Goal: Information Seeking & Learning: Learn about a topic

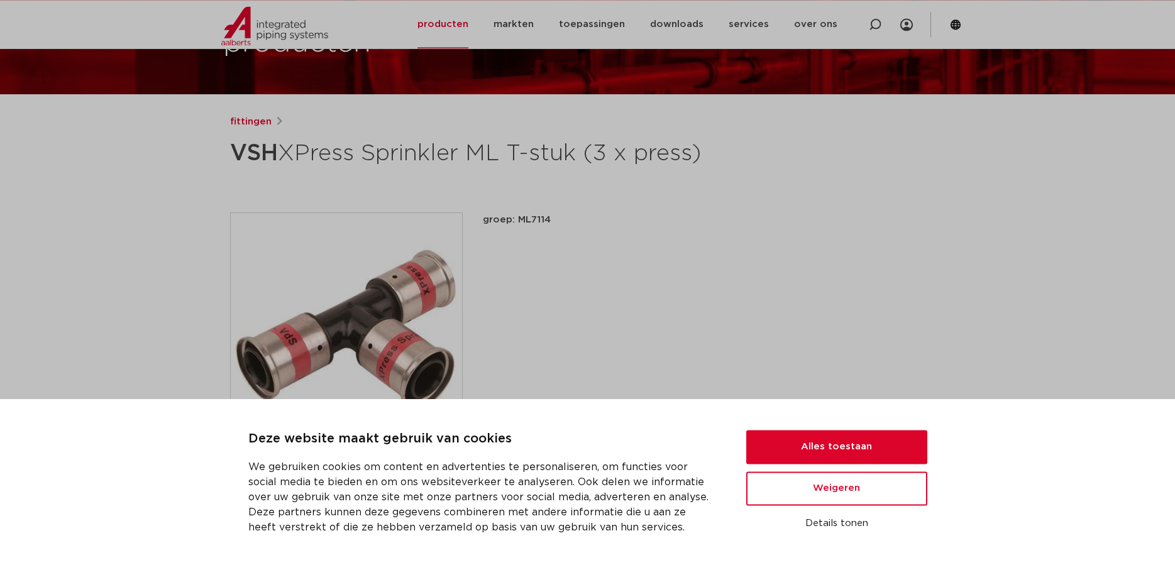
scroll to position [128, 0]
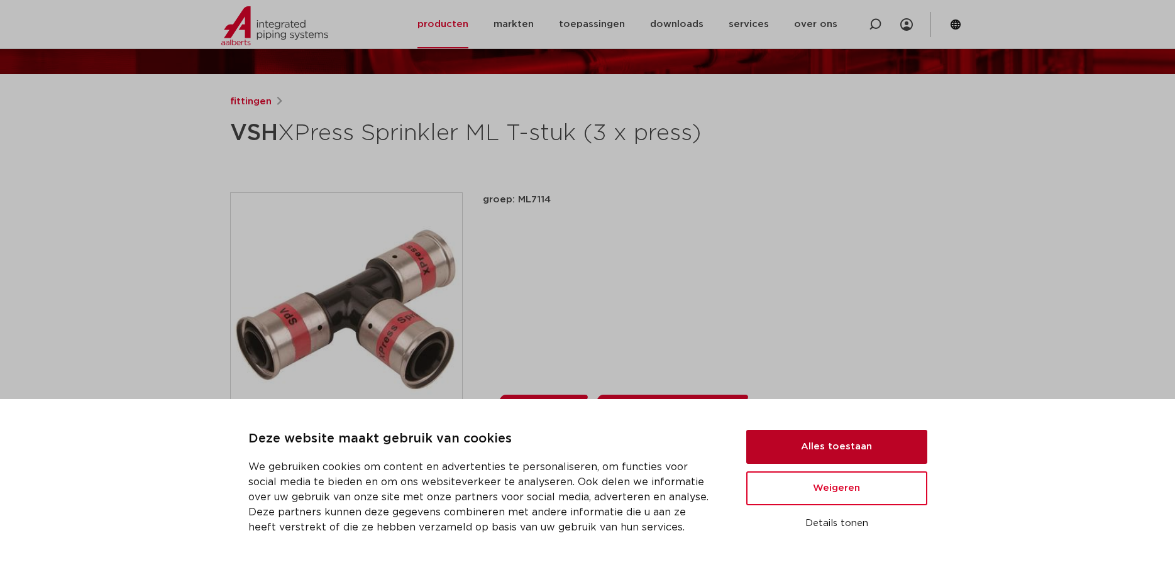
click at [865, 451] on button "Alles toestaan" at bounding box center [836, 447] width 181 height 34
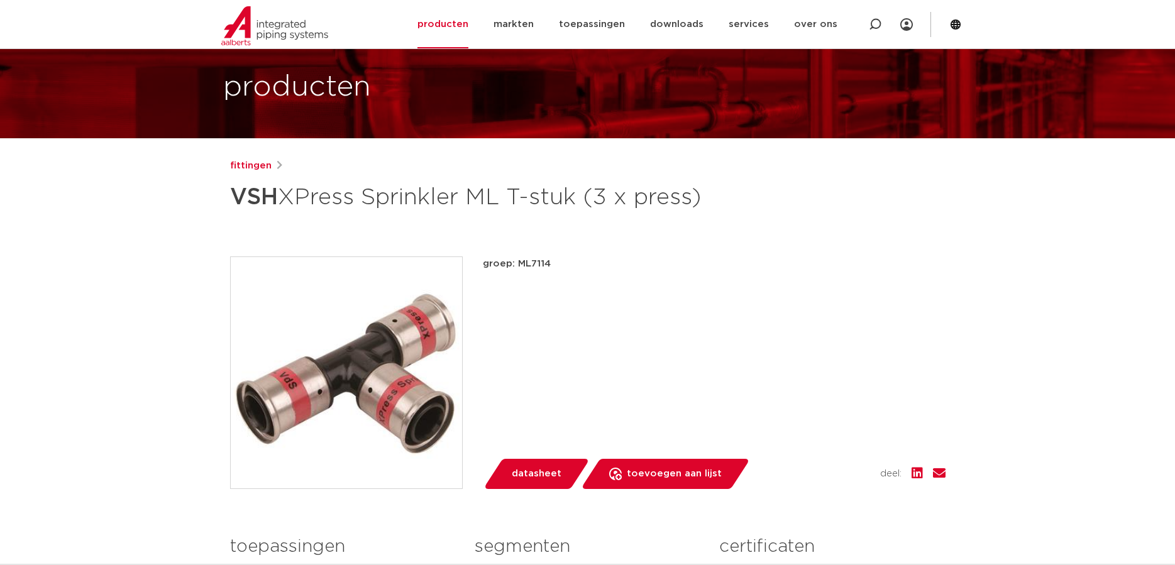
scroll to position [0, 0]
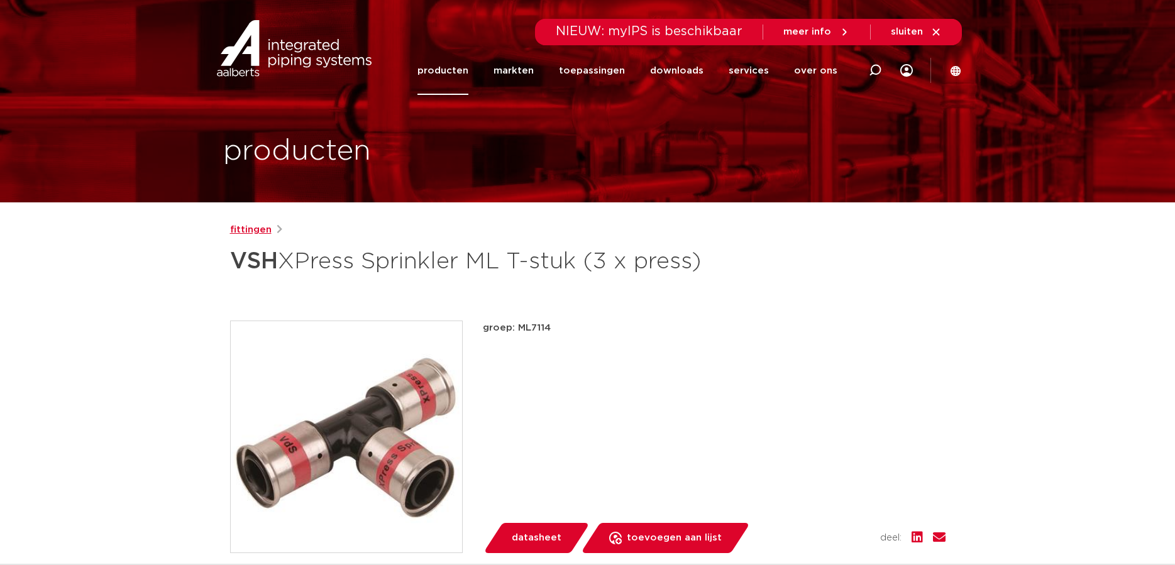
click at [256, 227] on link "fittingen" at bounding box center [250, 230] width 41 height 15
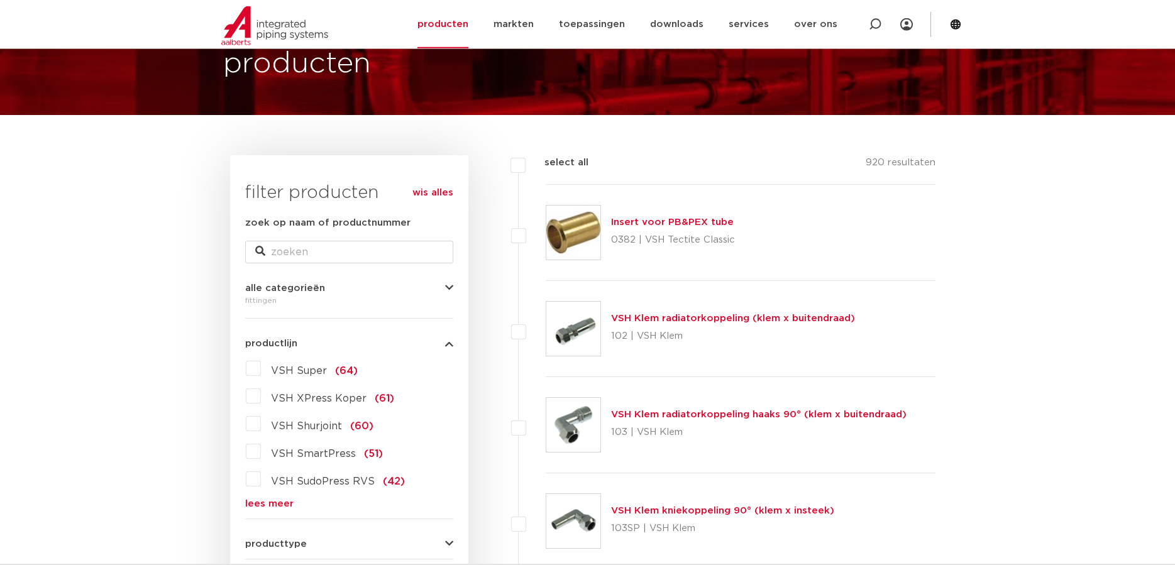
scroll to position [128, 0]
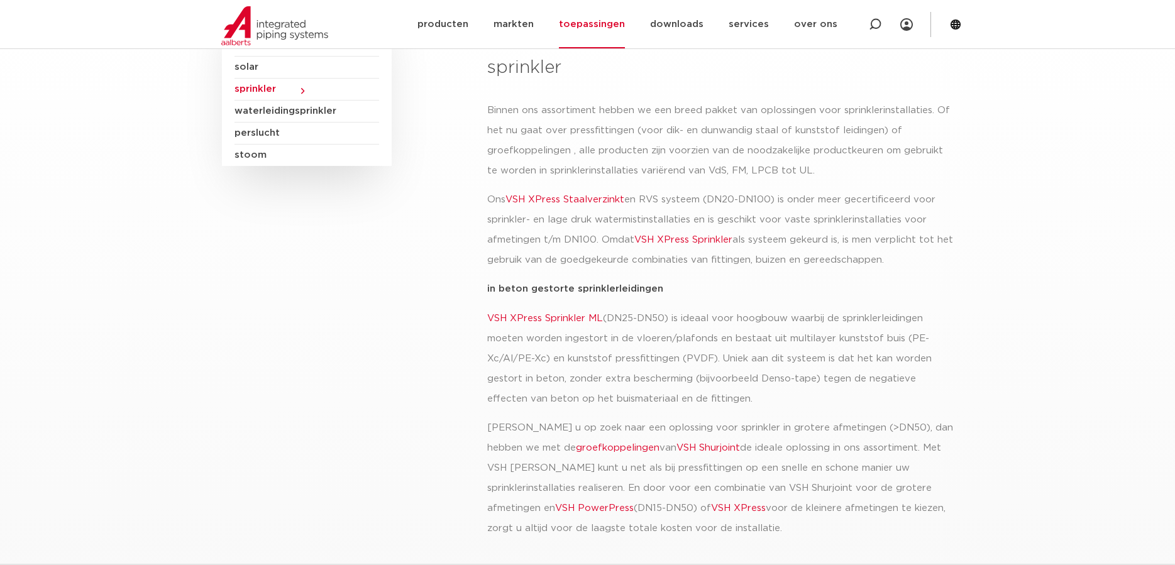
scroll to position [256, 0]
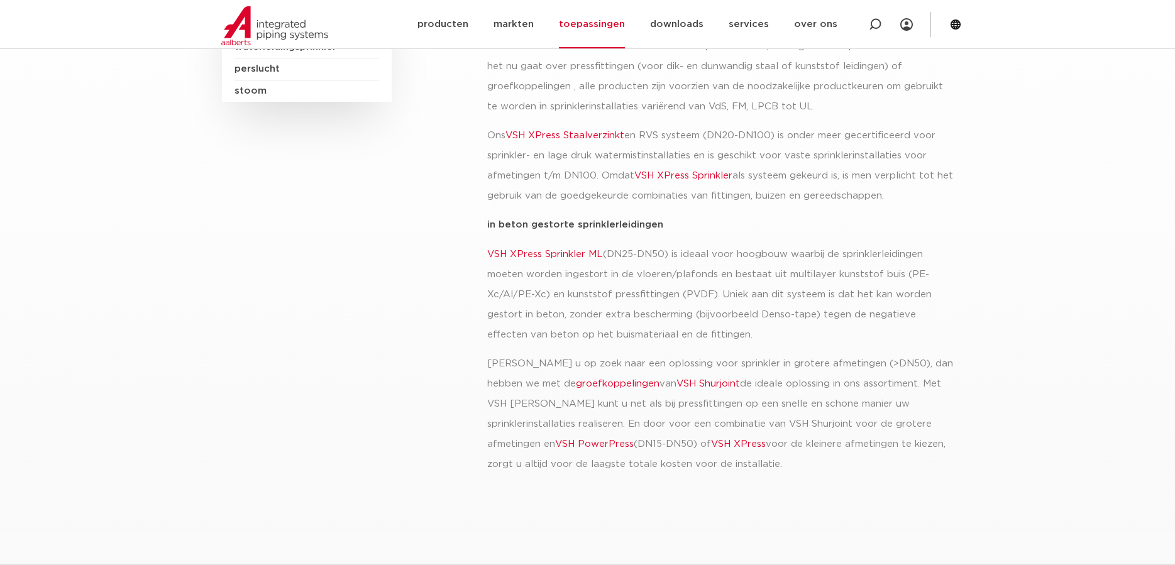
click at [548, 253] on link "VSH XPress Sprinkler ML" at bounding box center [545, 254] width 116 height 9
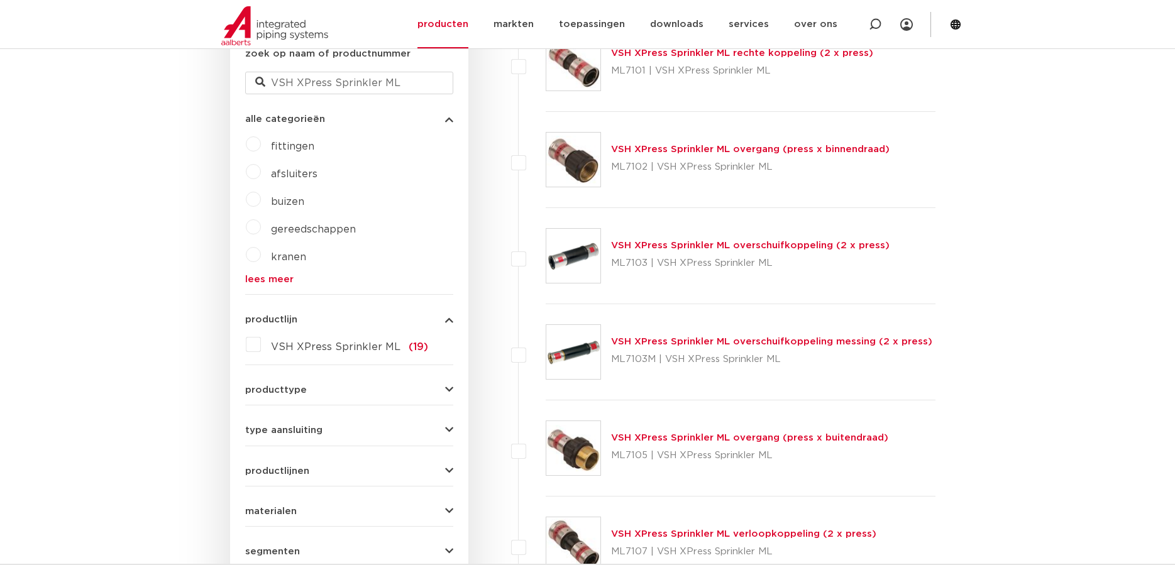
scroll to position [256, 0]
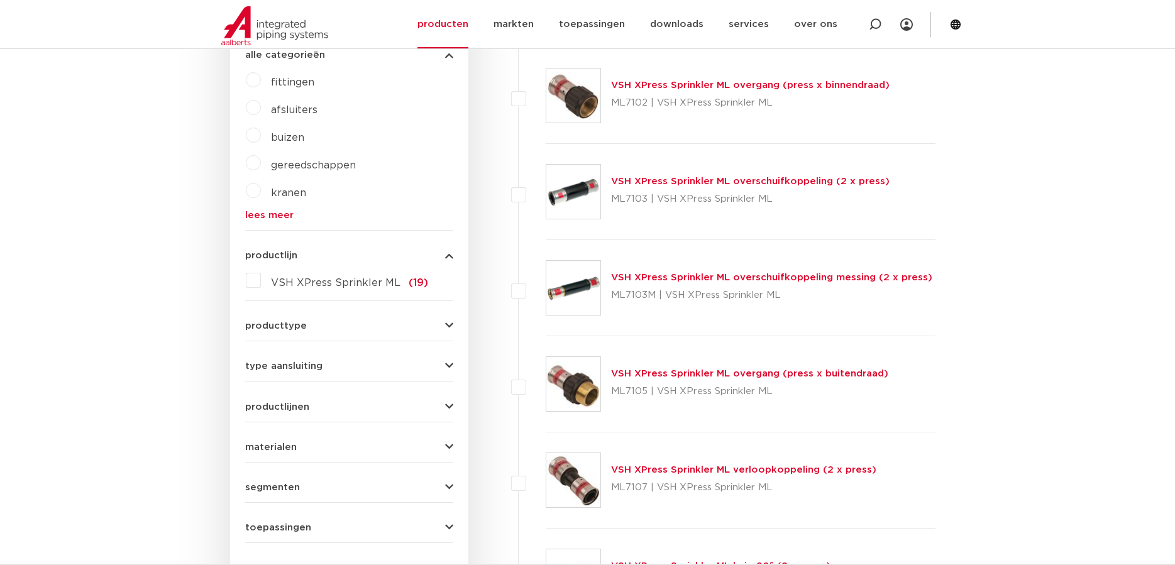
click at [262, 211] on link "lees meer" at bounding box center [349, 215] width 208 height 9
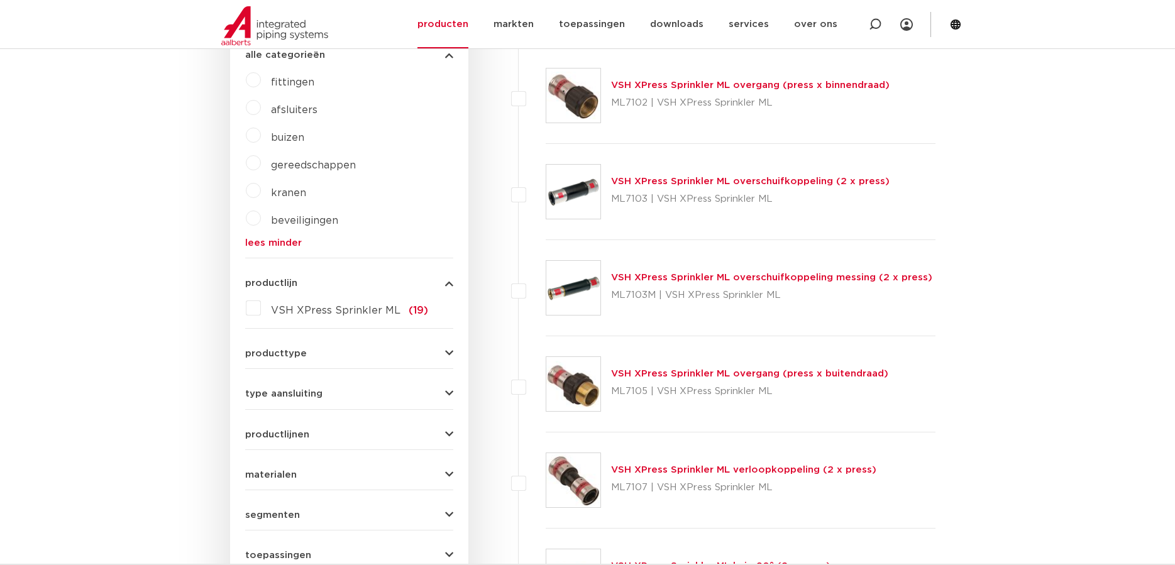
click at [374, 354] on button "producttype" at bounding box center [349, 353] width 208 height 9
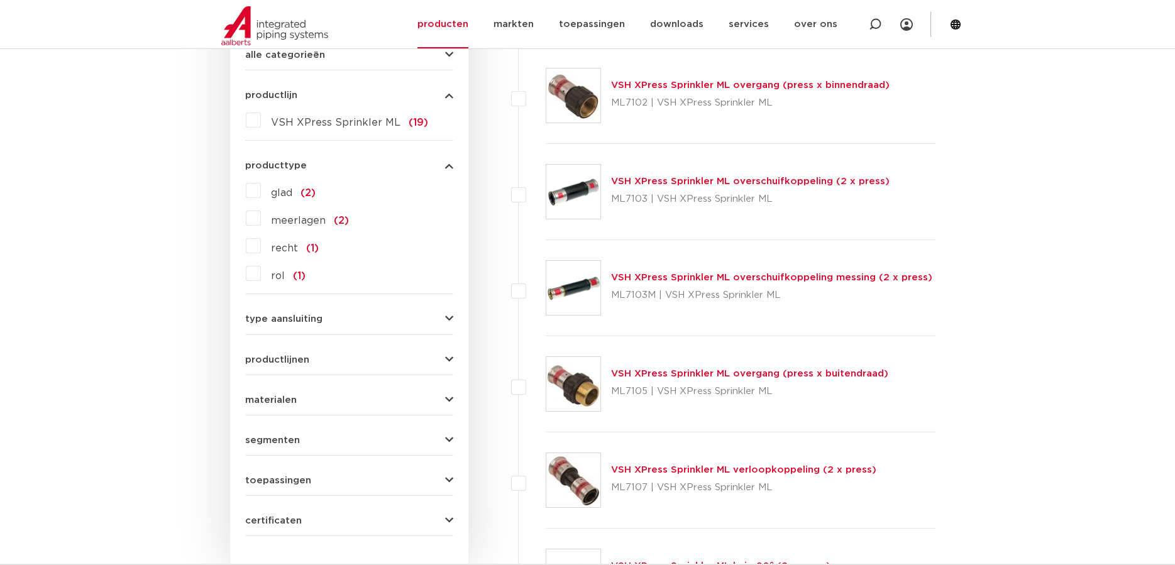
click at [399, 319] on button "type aansluiting" at bounding box center [349, 318] width 208 height 9
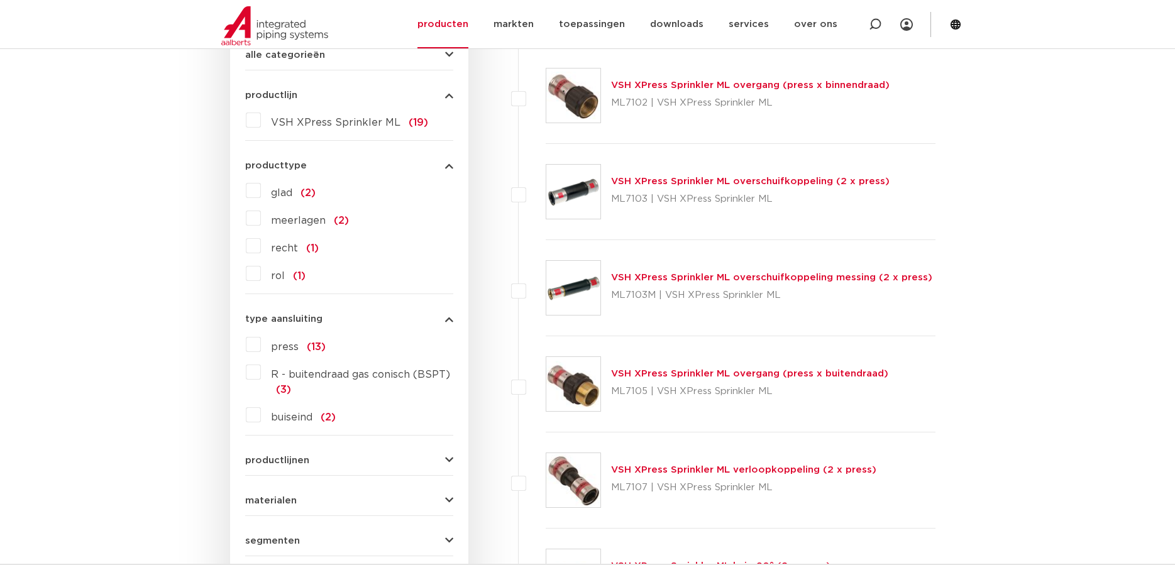
click at [403, 453] on div "productlijnen VSH SmartPress maak een keuze VSH SmartPress afsluiters VSH Smart…" at bounding box center [349, 455] width 208 height 19
click at [450, 465] on icon "button" at bounding box center [449, 460] width 8 height 9
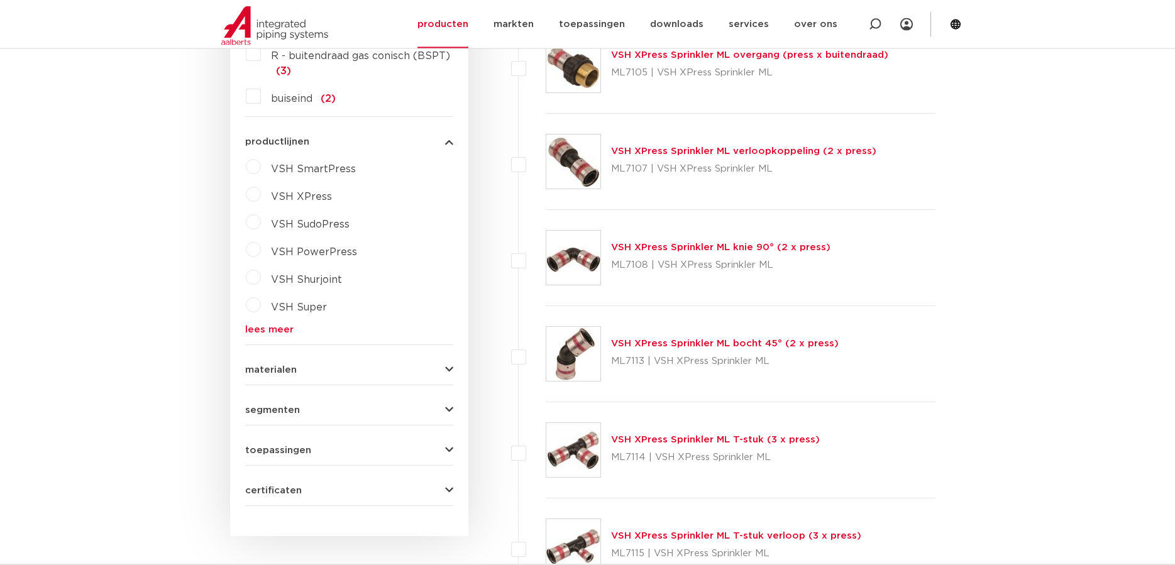
scroll to position [769, 0]
click at [438, 366] on button "materialen" at bounding box center [349, 367] width 208 height 9
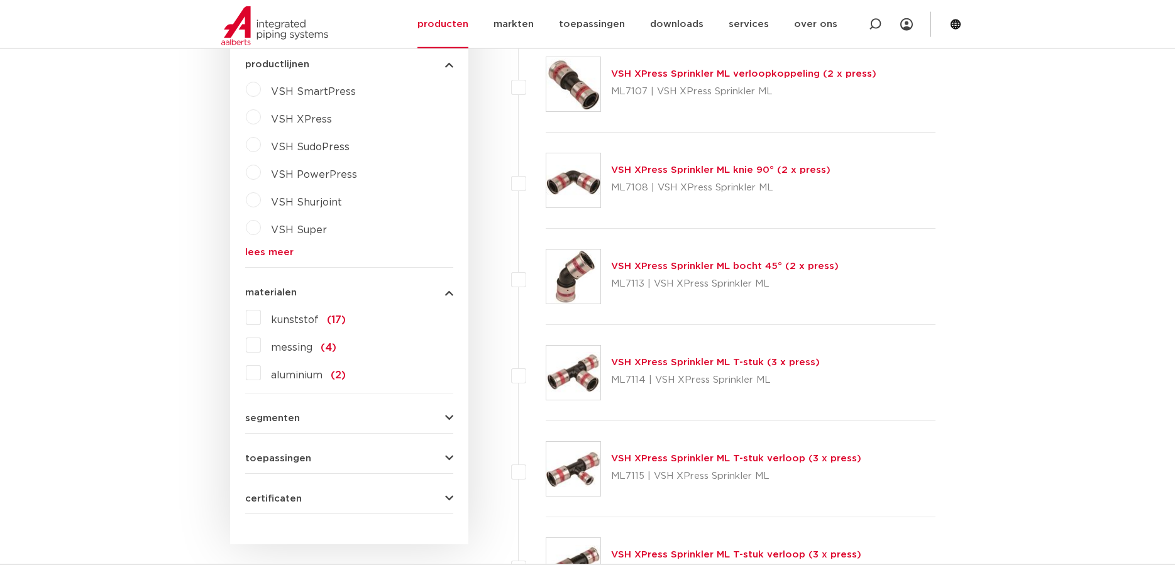
scroll to position [898, 0]
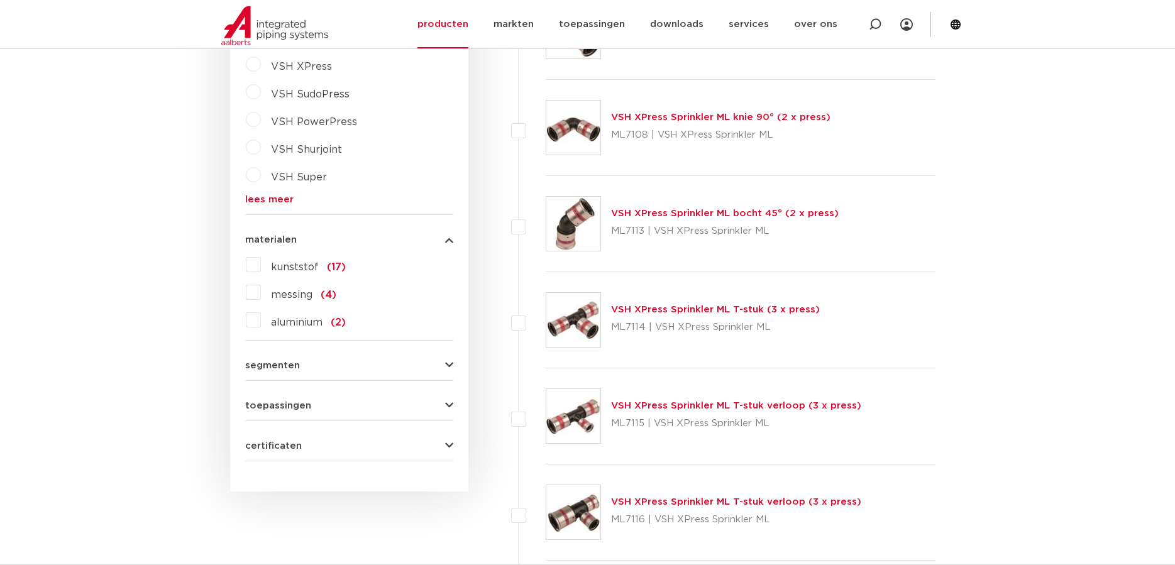
click at [430, 358] on div "segmenten brandbeveiliging (18)" at bounding box center [349, 360] width 208 height 19
click at [441, 363] on button "segmenten" at bounding box center [349, 365] width 208 height 9
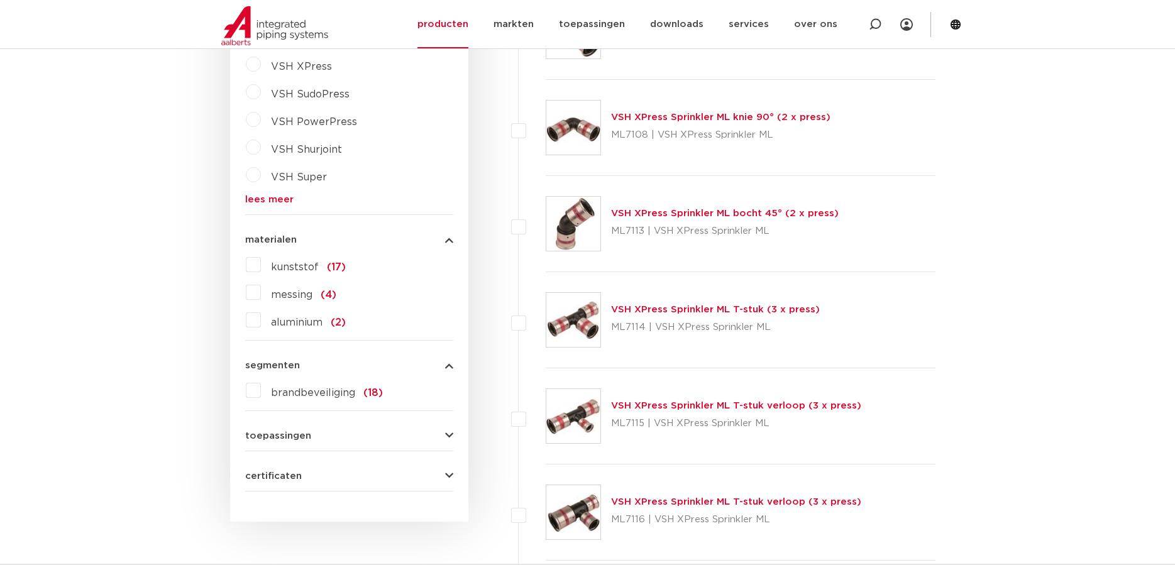
click at [434, 434] on button "toepassingen" at bounding box center [349, 435] width 208 height 9
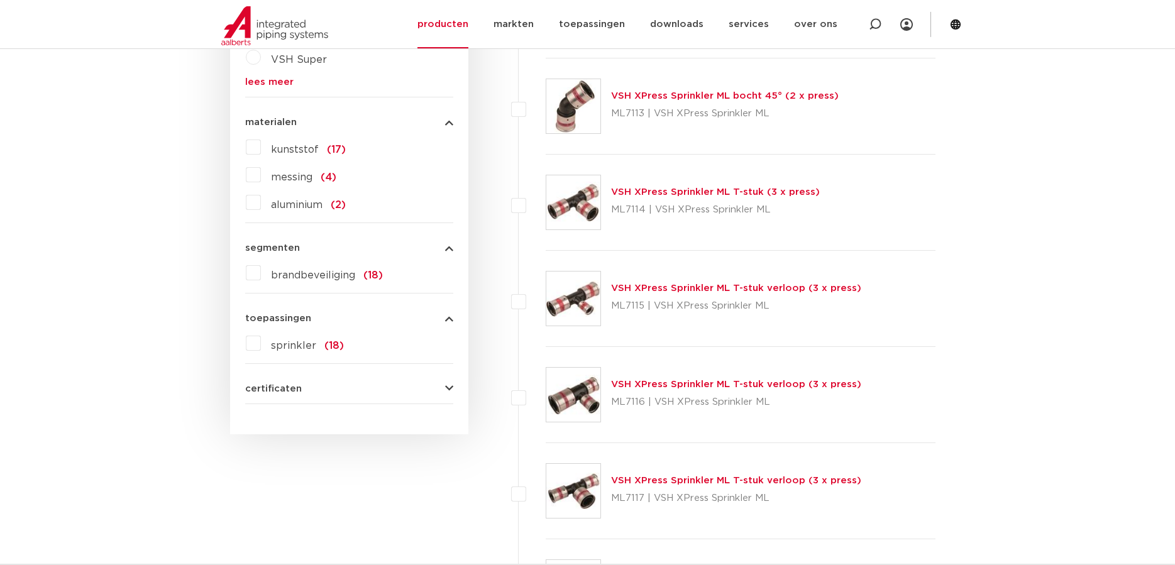
scroll to position [1026, 0]
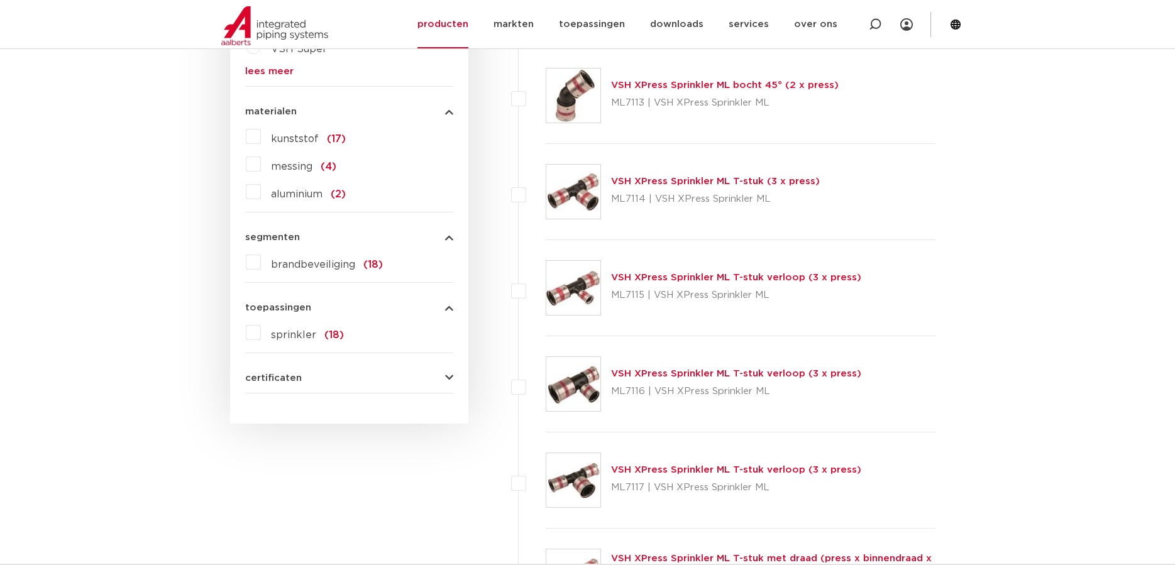
click at [444, 378] on button "certificaten" at bounding box center [349, 377] width 208 height 9
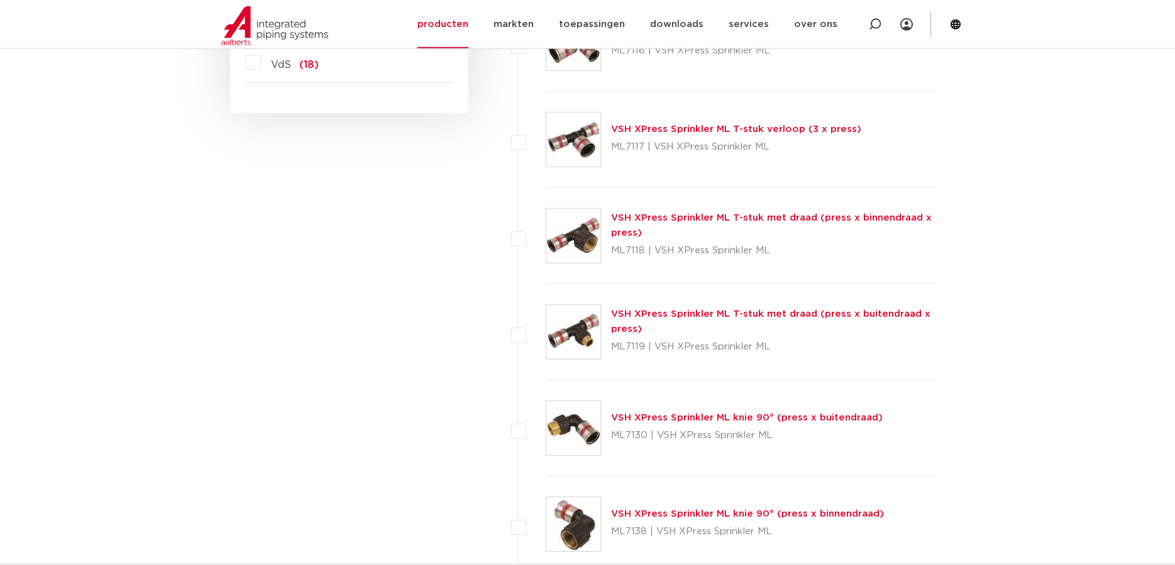
scroll to position [1347, 0]
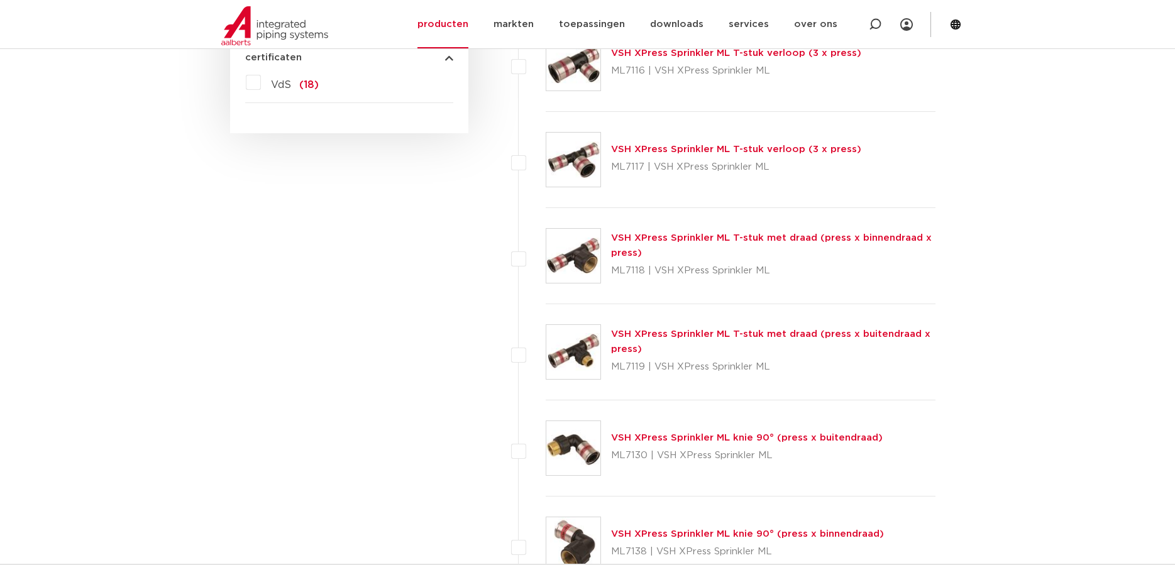
click at [742, 241] on link "VSH XPress Sprinkler ML T-stuk met draad (press x binnendraad x press)" at bounding box center [771, 245] width 321 height 25
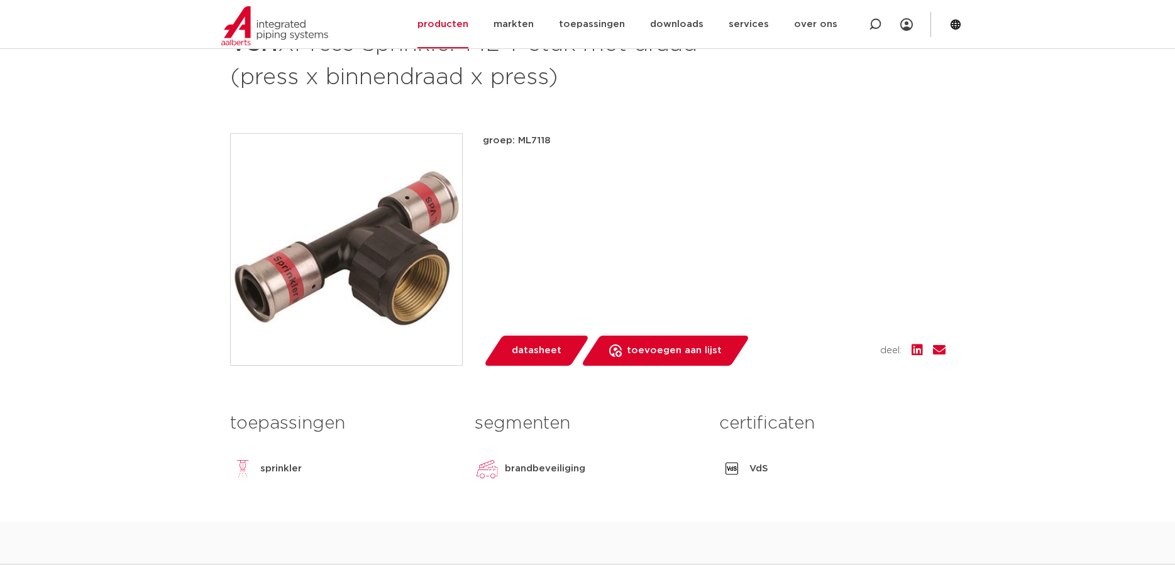
scroll to position [256, 0]
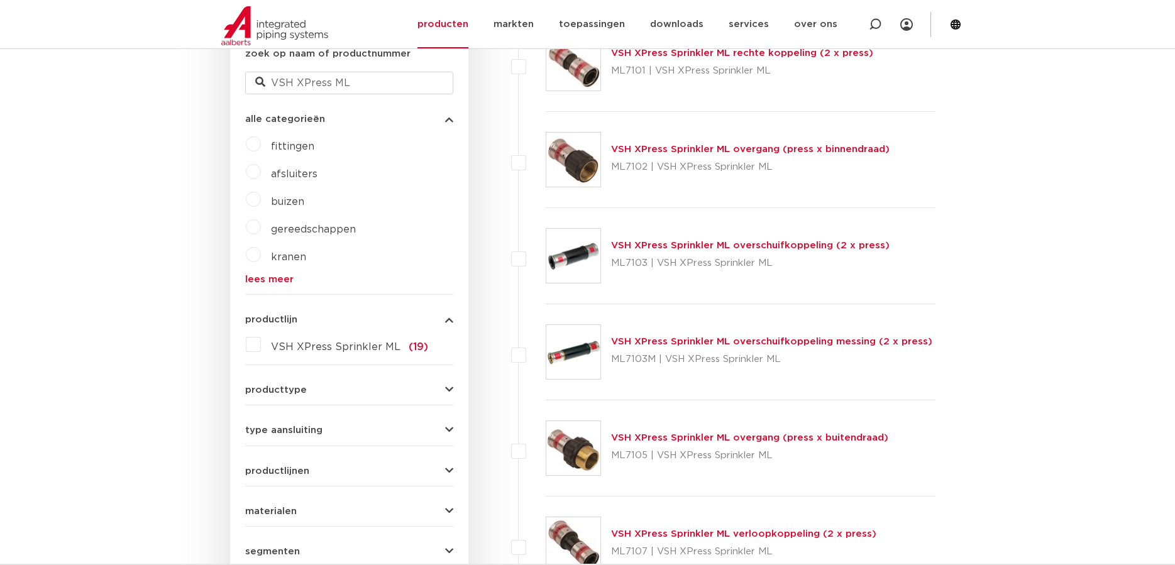
scroll to position [256, 0]
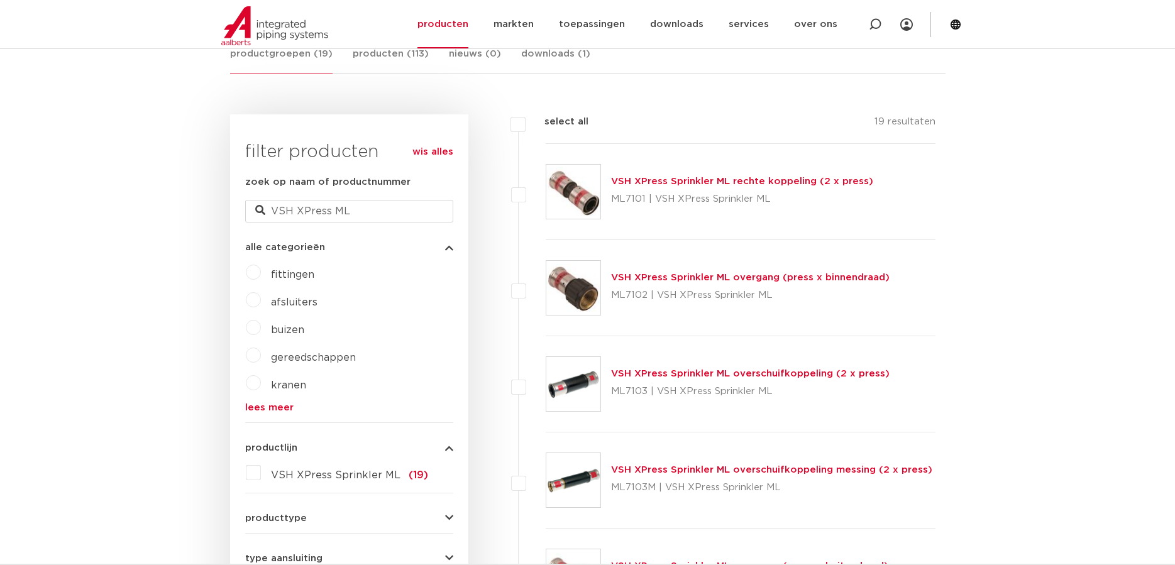
click at [631, 281] on link "VSH XPress Sprinkler ML overgang (press x binnendraad)" at bounding box center [750, 277] width 278 height 9
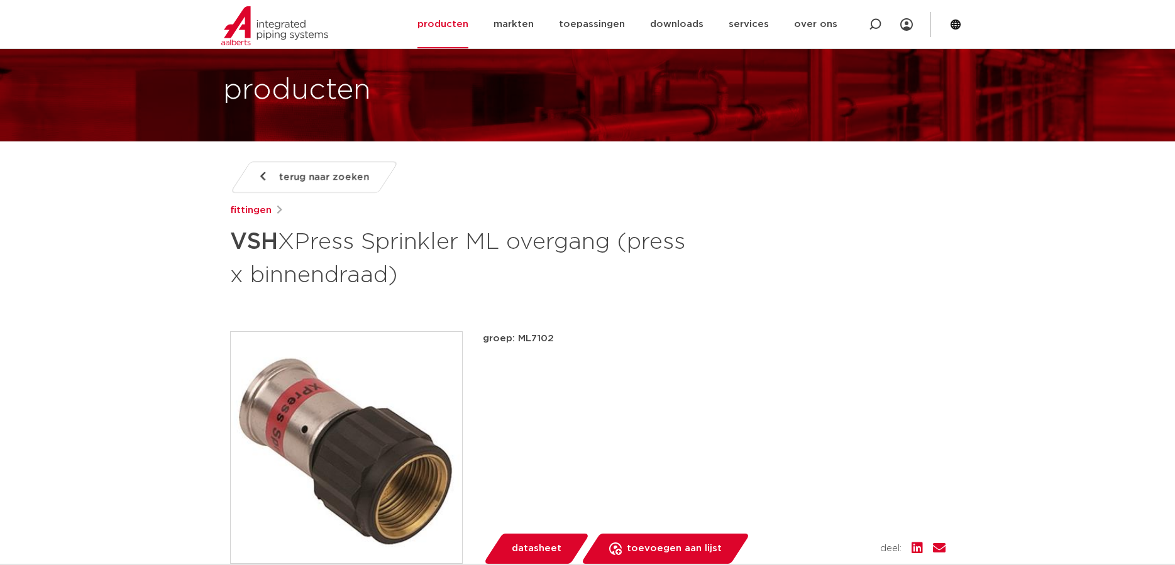
scroll to position [128, 0]
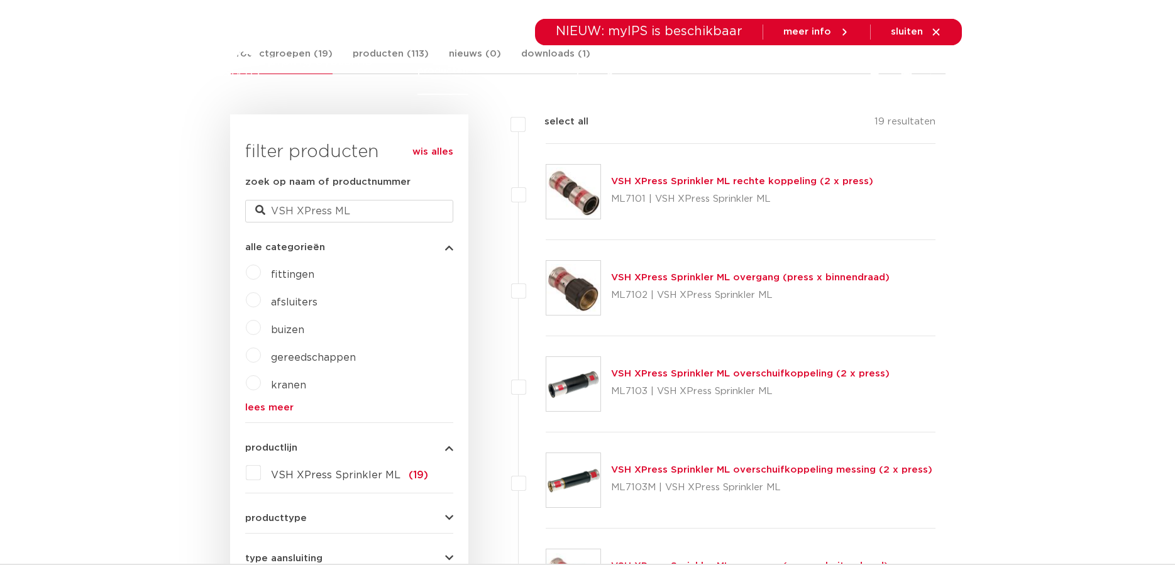
scroll to position [256, 0]
